Goal: Entertainment & Leisure: Consume media (video, audio)

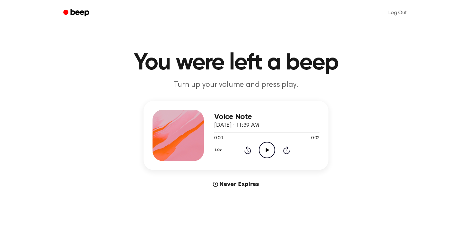
click at [266, 149] on icon at bounding box center [267, 150] width 4 height 4
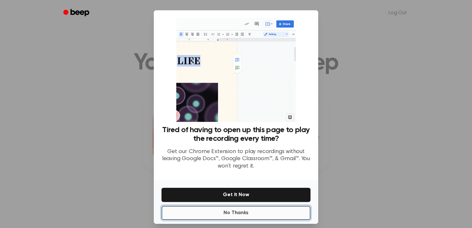
click at [248, 210] on button "No Thanks" at bounding box center [235, 212] width 149 height 14
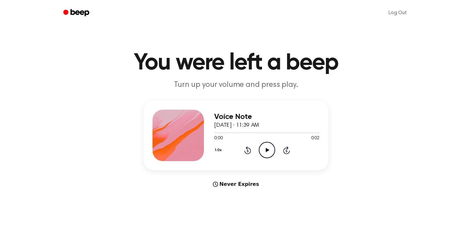
click at [264, 154] on icon "Play Audio" at bounding box center [267, 150] width 16 height 16
click at [267, 150] on icon "Pause Audio" at bounding box center [267, 150] width 16 height 16
